Goal: Task Accomplishment & Management: Use online tool/utility

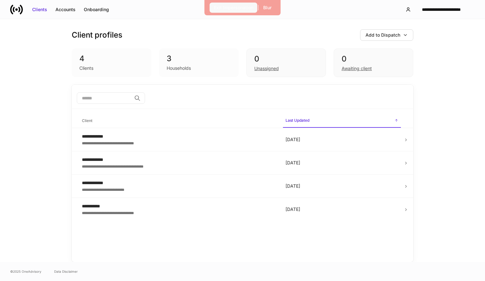
click at [221, 5] on div "Exit Impersonation" at bounding box center [234, 7] width 40 height 6
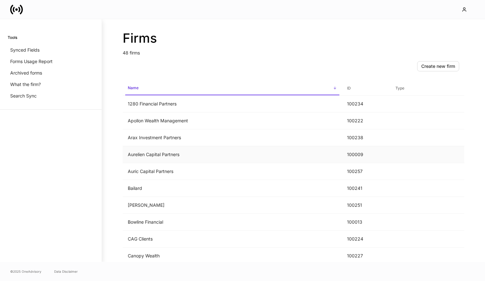
click at [148, 160] on td "Aurelien Capital Partners" at bounding box center [232, 154] width 219 height 17
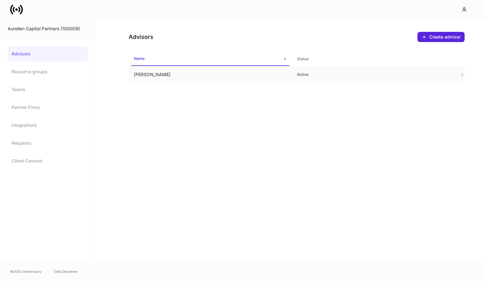
click at [295, 72] on td "Active" at bounding box center [373, 74] width 163 height 17
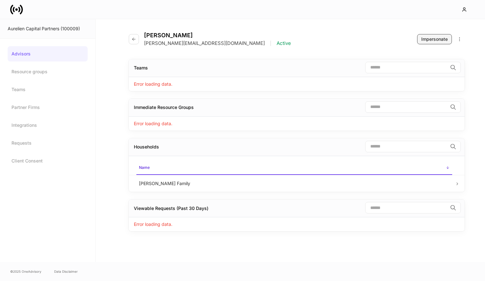
click at [424, 40] on div "Impersonate" at bounding box center [434, 39] width 26 height 6
